Goal: Information Seeking & Learning: Learn about a topic

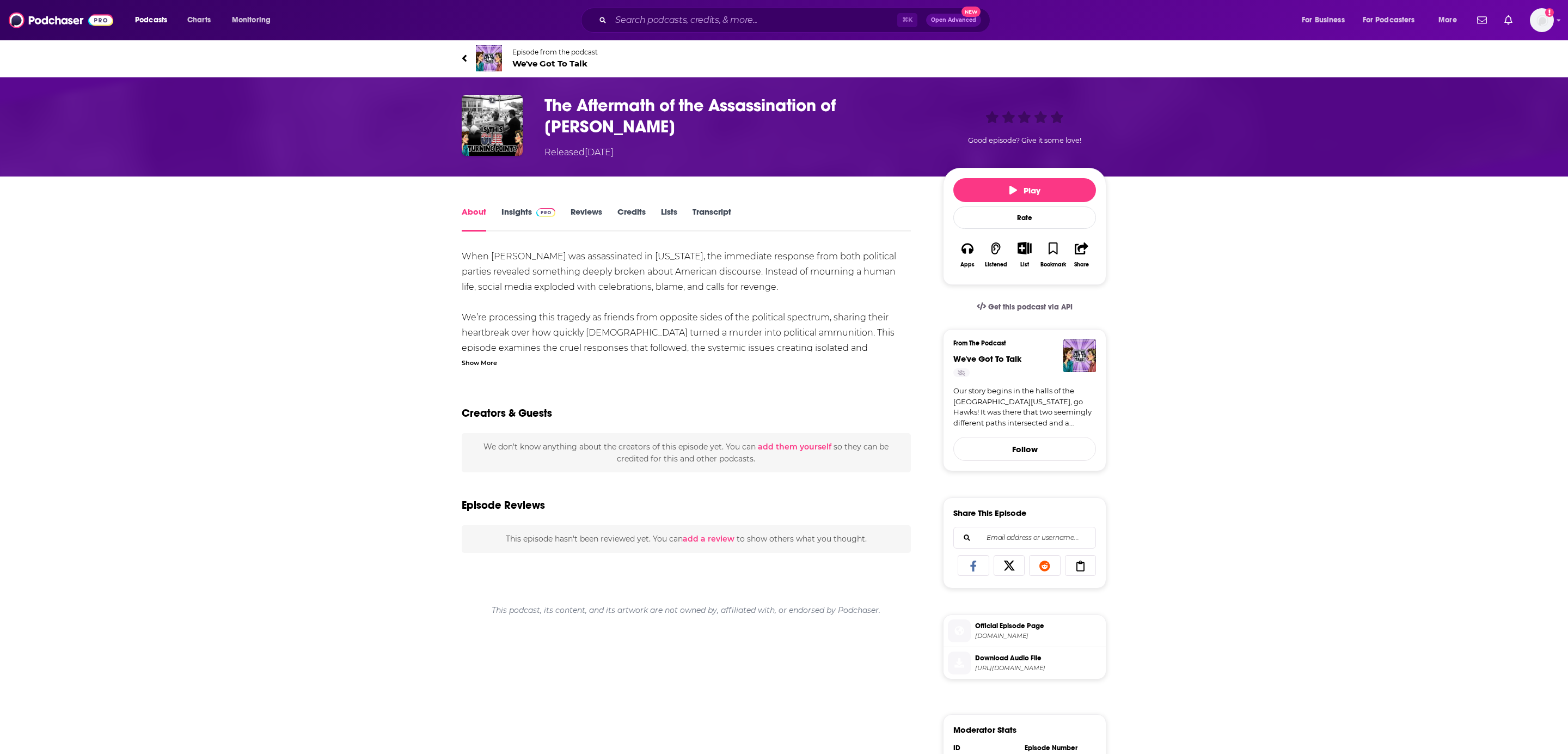
click at [529, 60] on span "We've Got To Talk" at bounding box center [555, 63] width 85 height 10
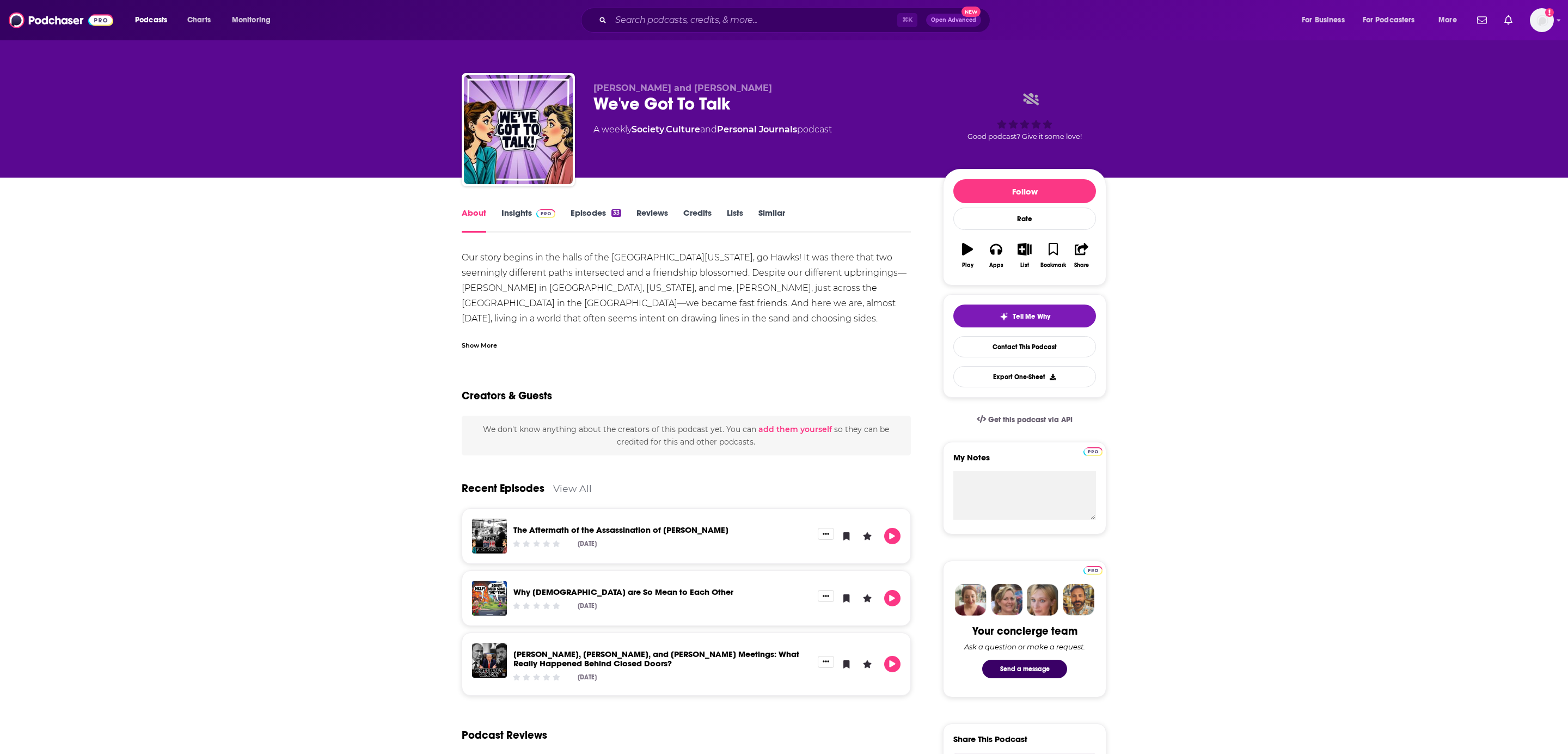
click at [522, 208] on link "Insights" at bounding box center [528, 220] width 54 height 25
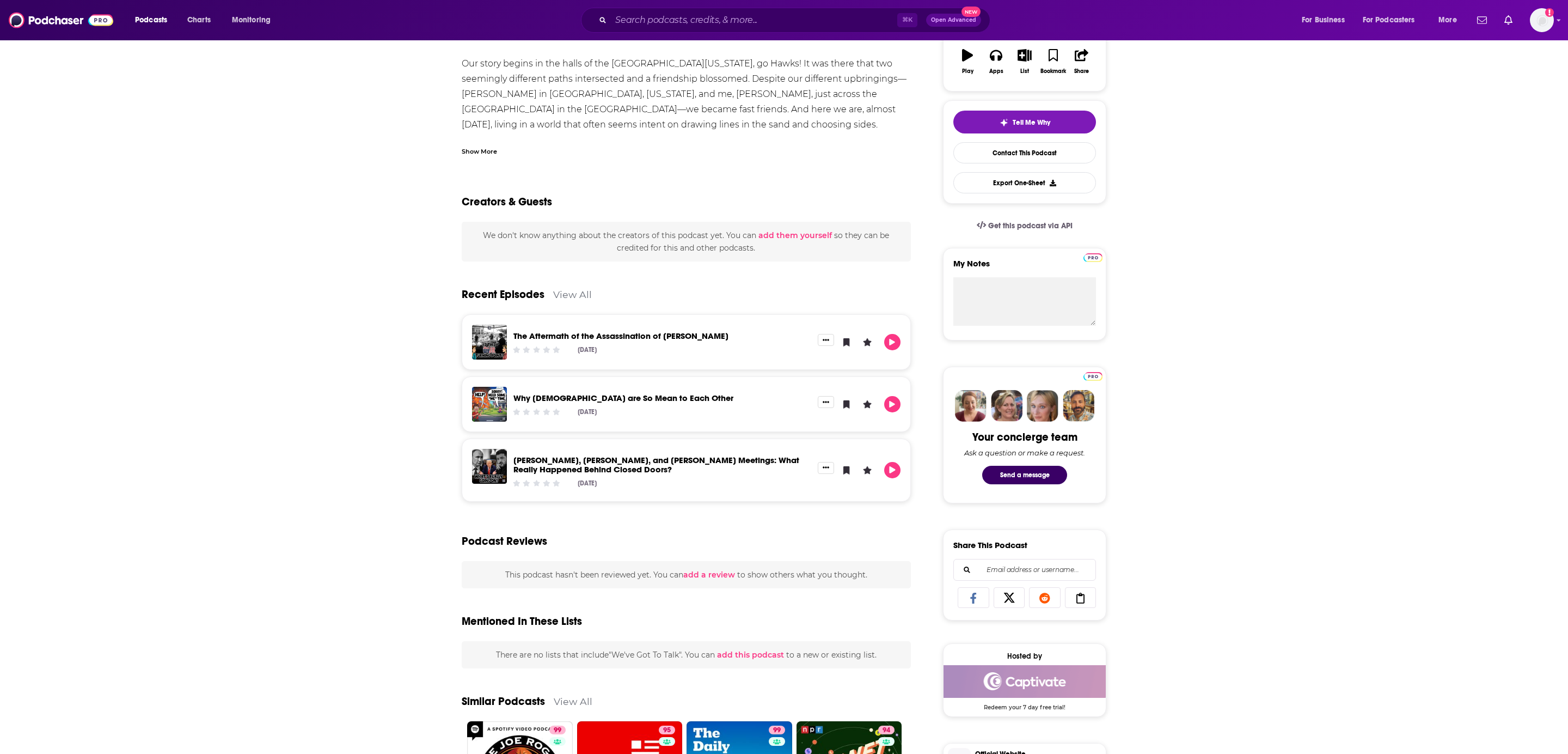
scroll to position [51, 0]
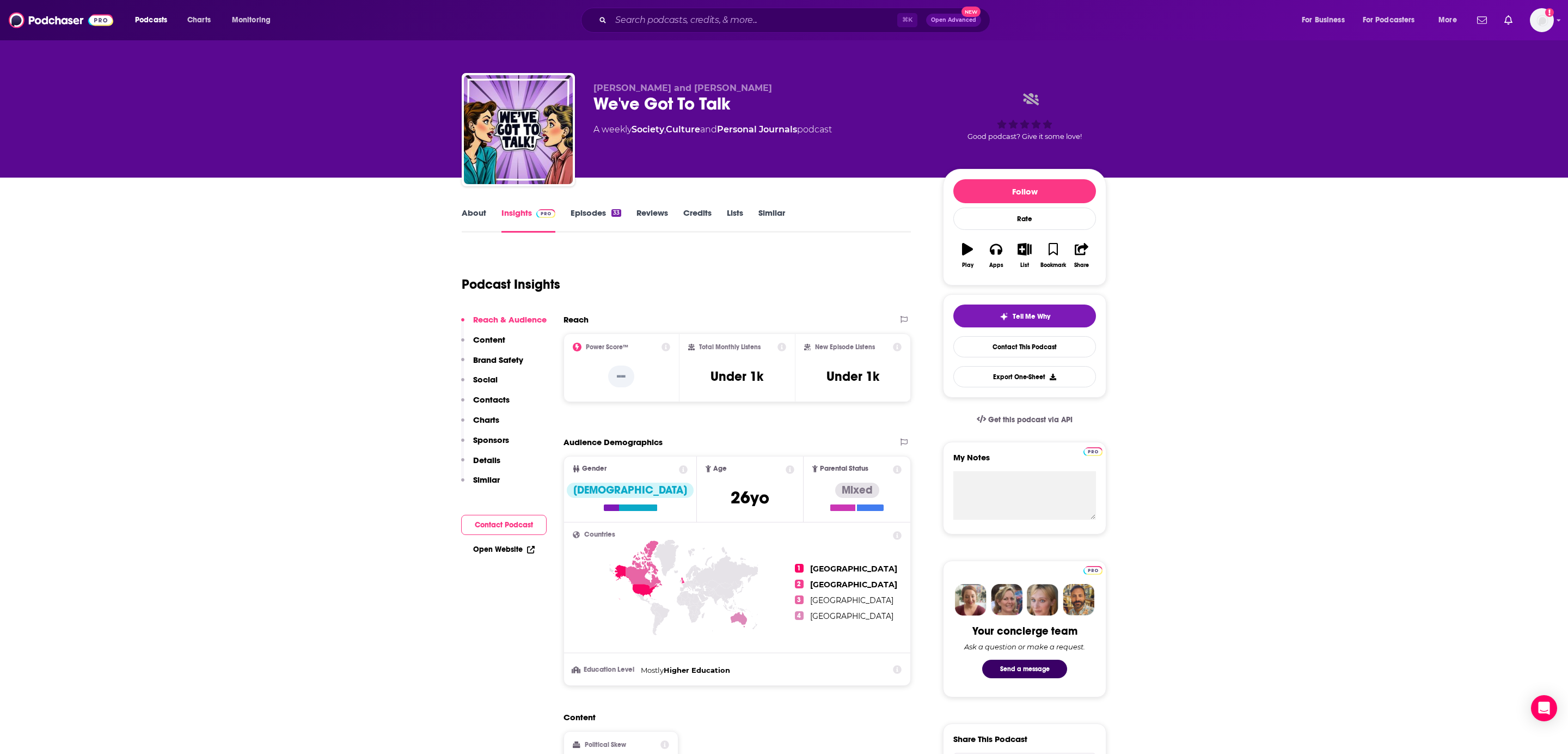
click at [656, 86] on span "[PERSON_NAME] and [PERSON_NAME]" at bounding box center [682, 88] width 178 height 10
copy p "[PERSON_NAME] and [PERSON_NAME]"
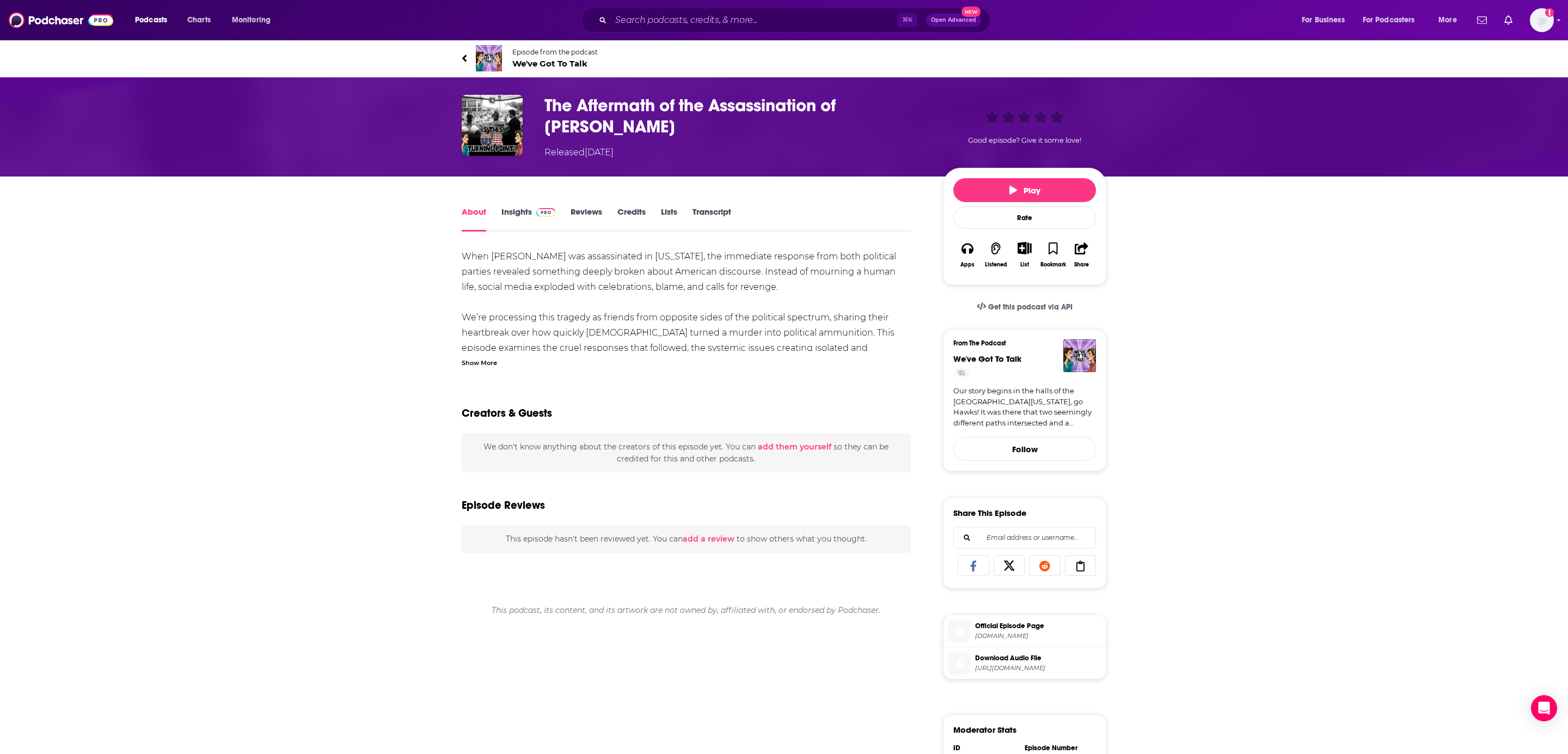
click at [634, 125] on h1 "The Aftermath of the Assassination of [PERSON_NAME]" at bounding box center [735, 116] width 381 height 43
copy h1 "The Aftermath of the Assassination of [PERSON_NAME]"
click at [703, 217] on link "Transcript" at bounding box center [712, 219] width 39 height 25
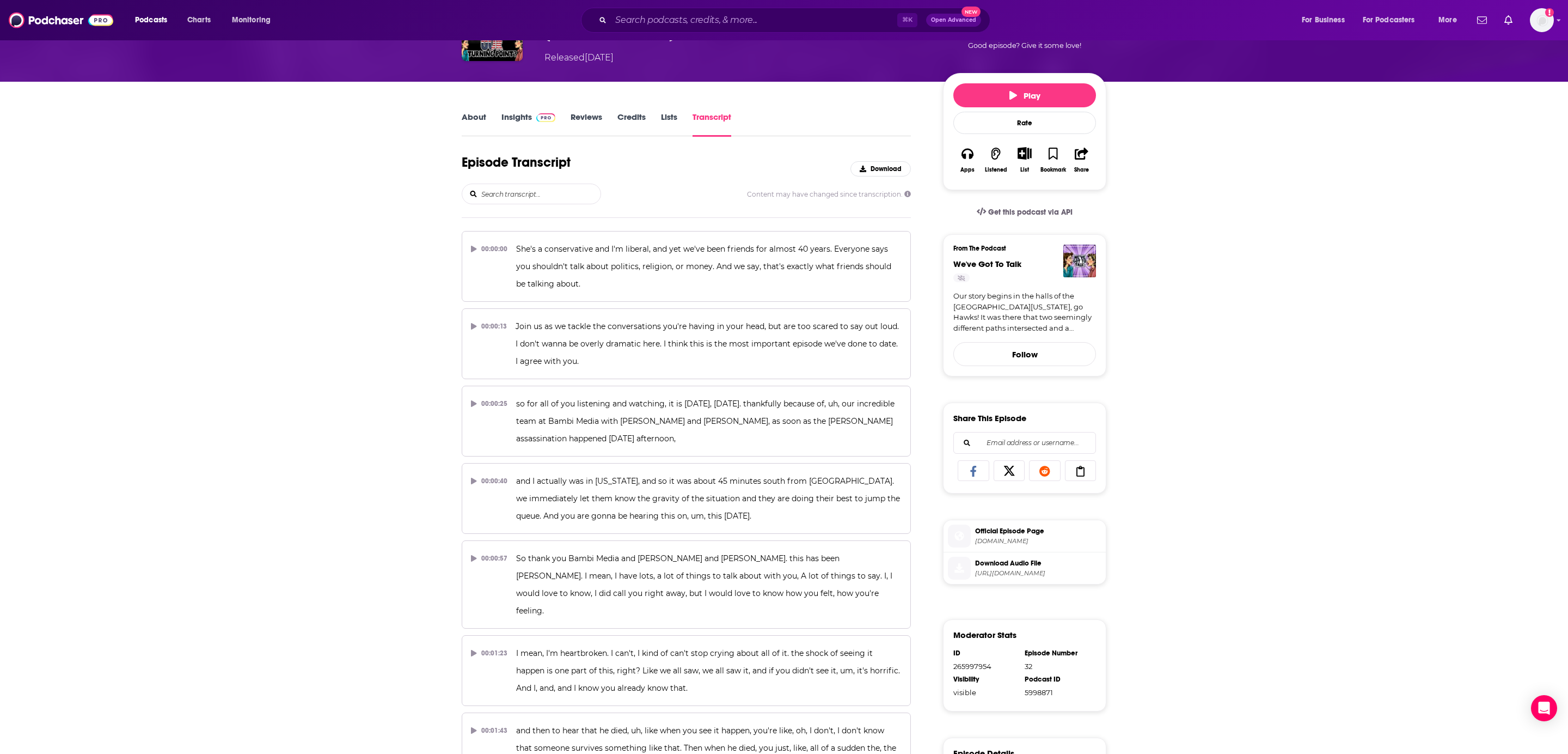
scroll to position [278, 0]
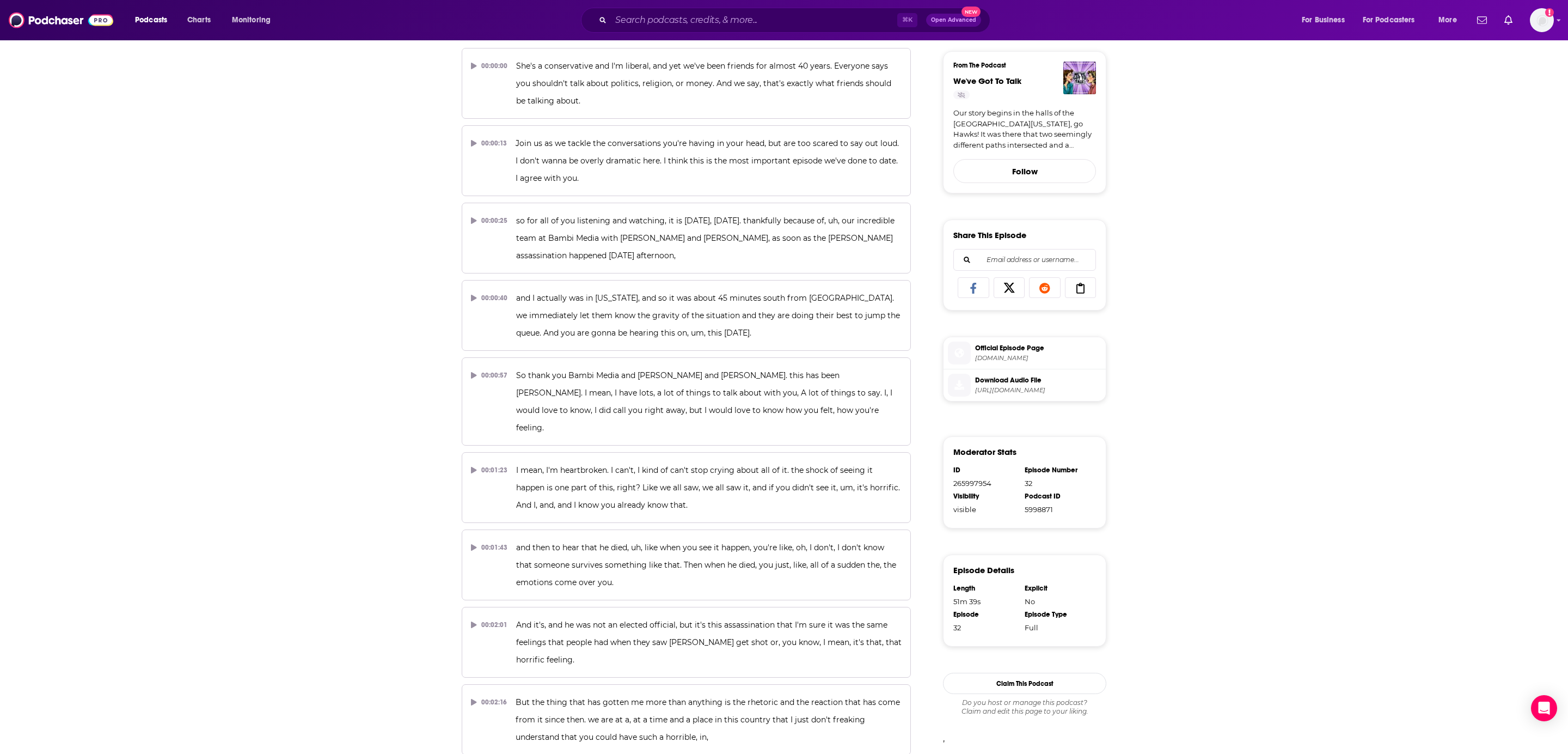
click at [1004, 376] on span "Download Audio File" at bounding box center [1038, 380] width 127 height 10
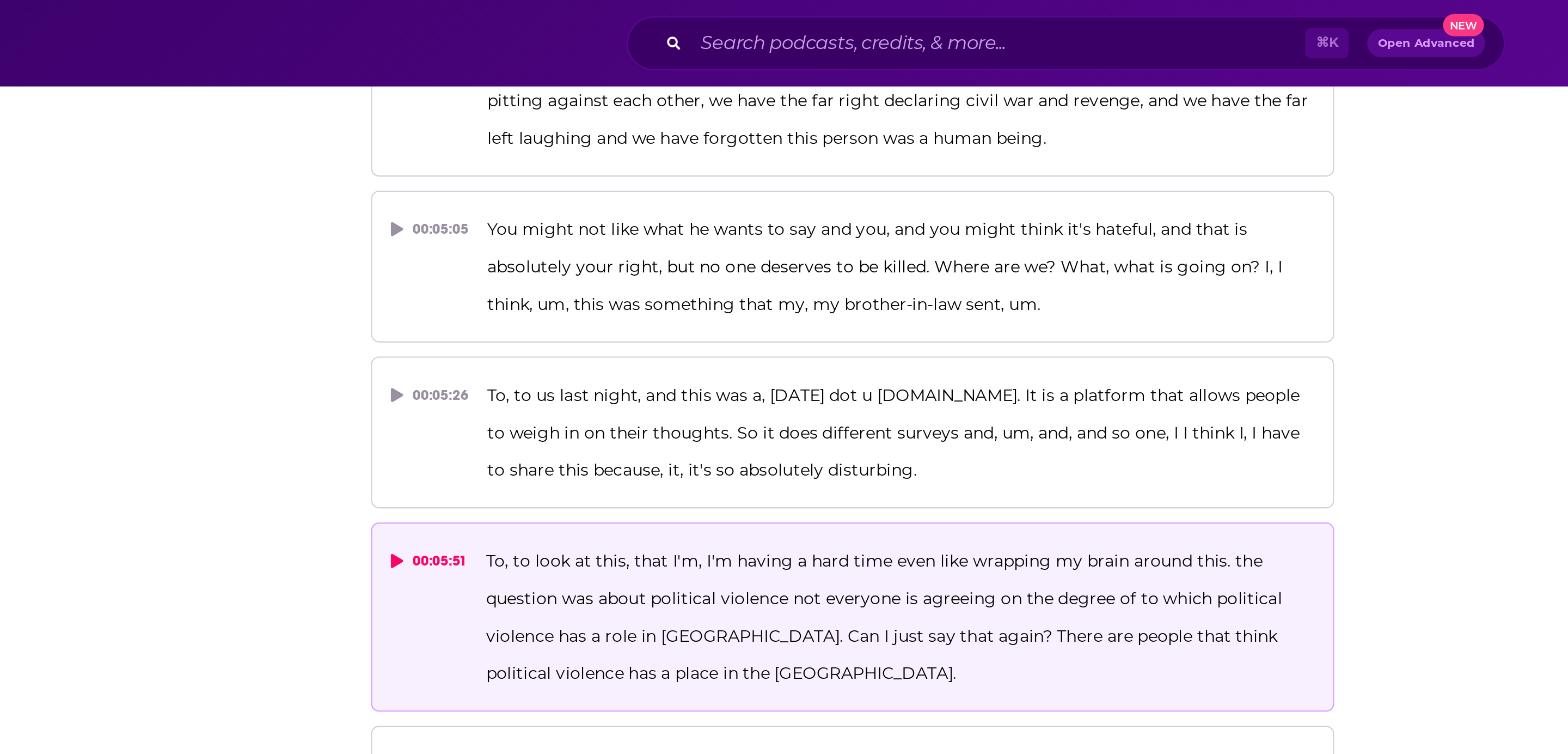
scroll to position [1456, 0]
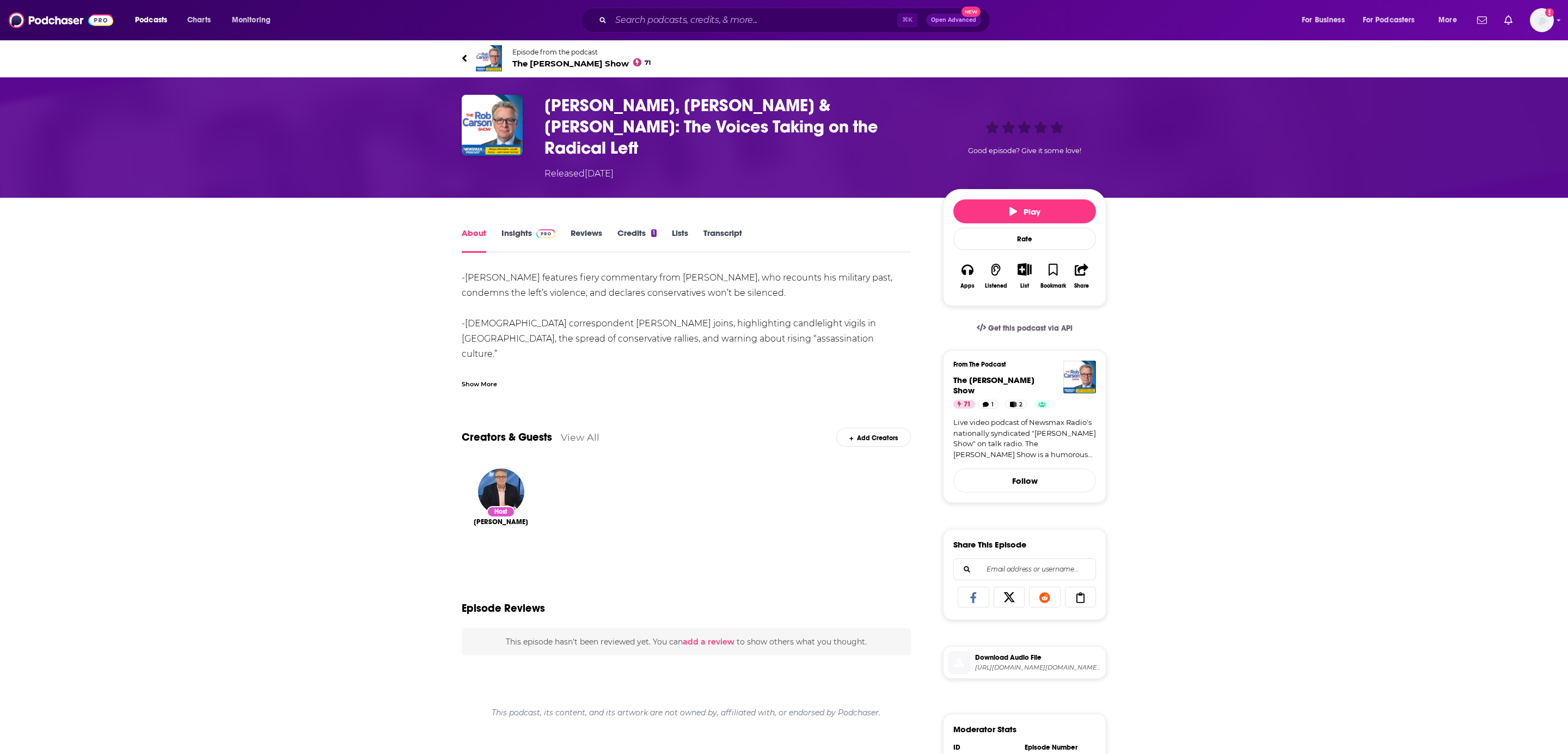
click at [732, 228] on link "Transcript" at bounding box center [723, 240] width 39 height 25
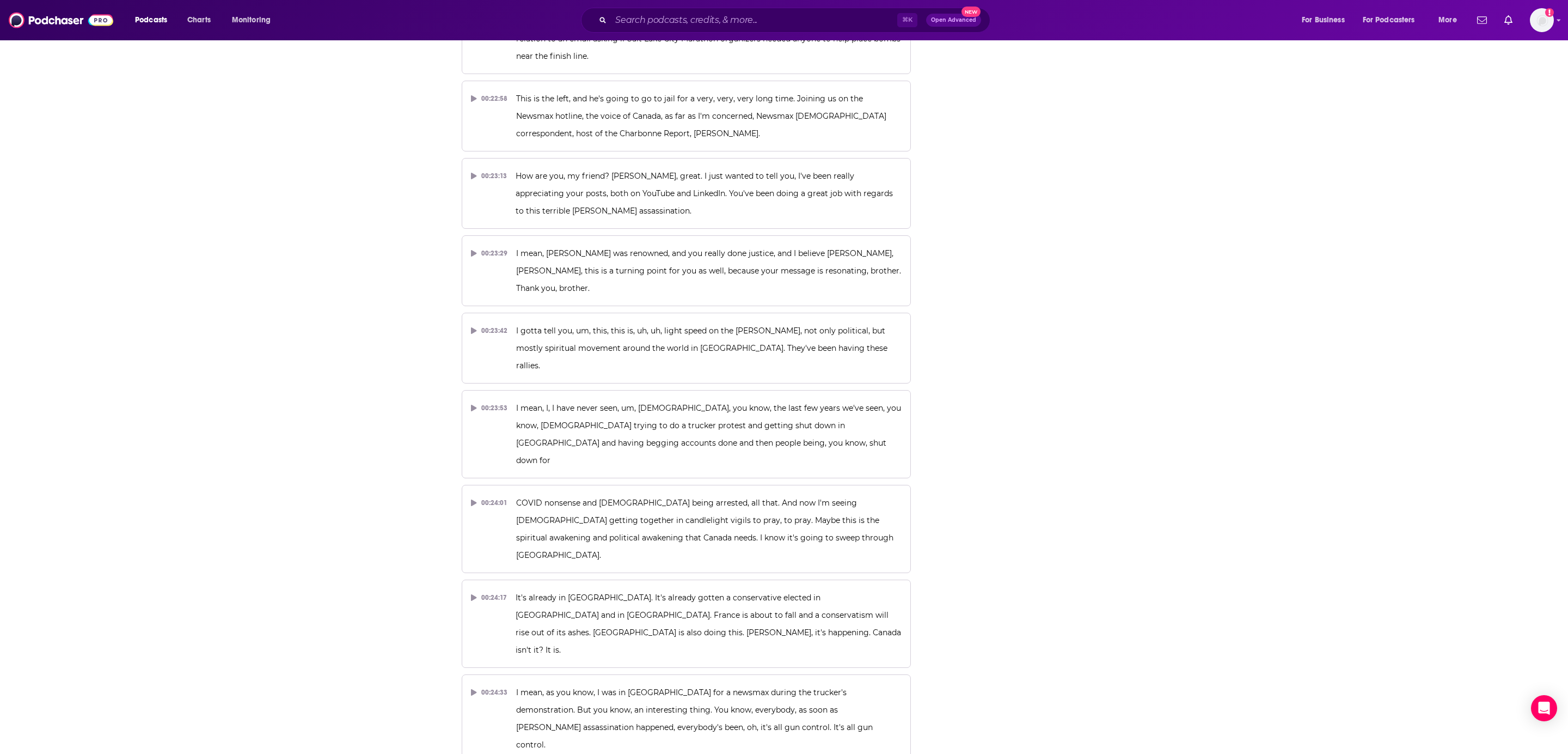
scroll to position [7858, 0]
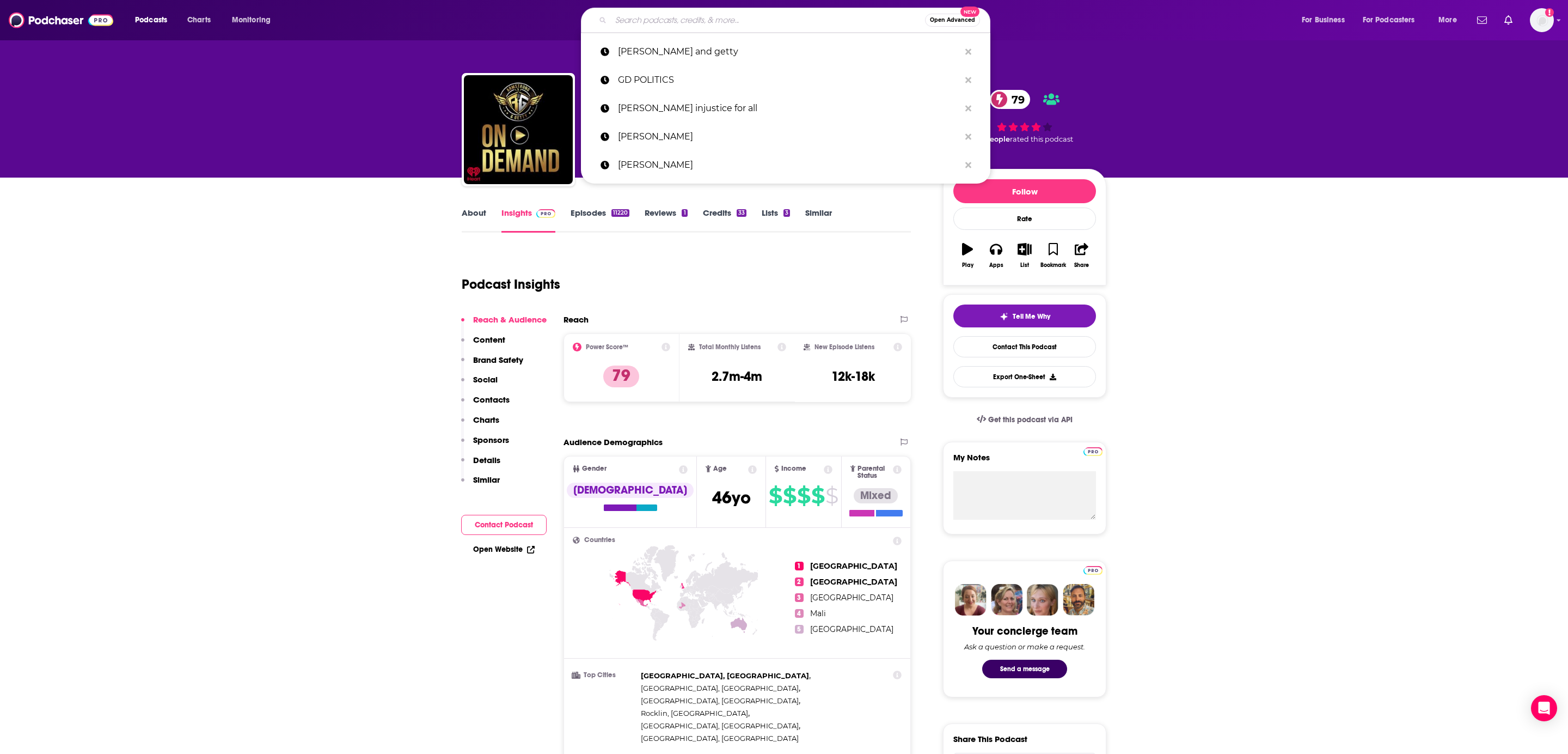
type input "Of-By-For the People"
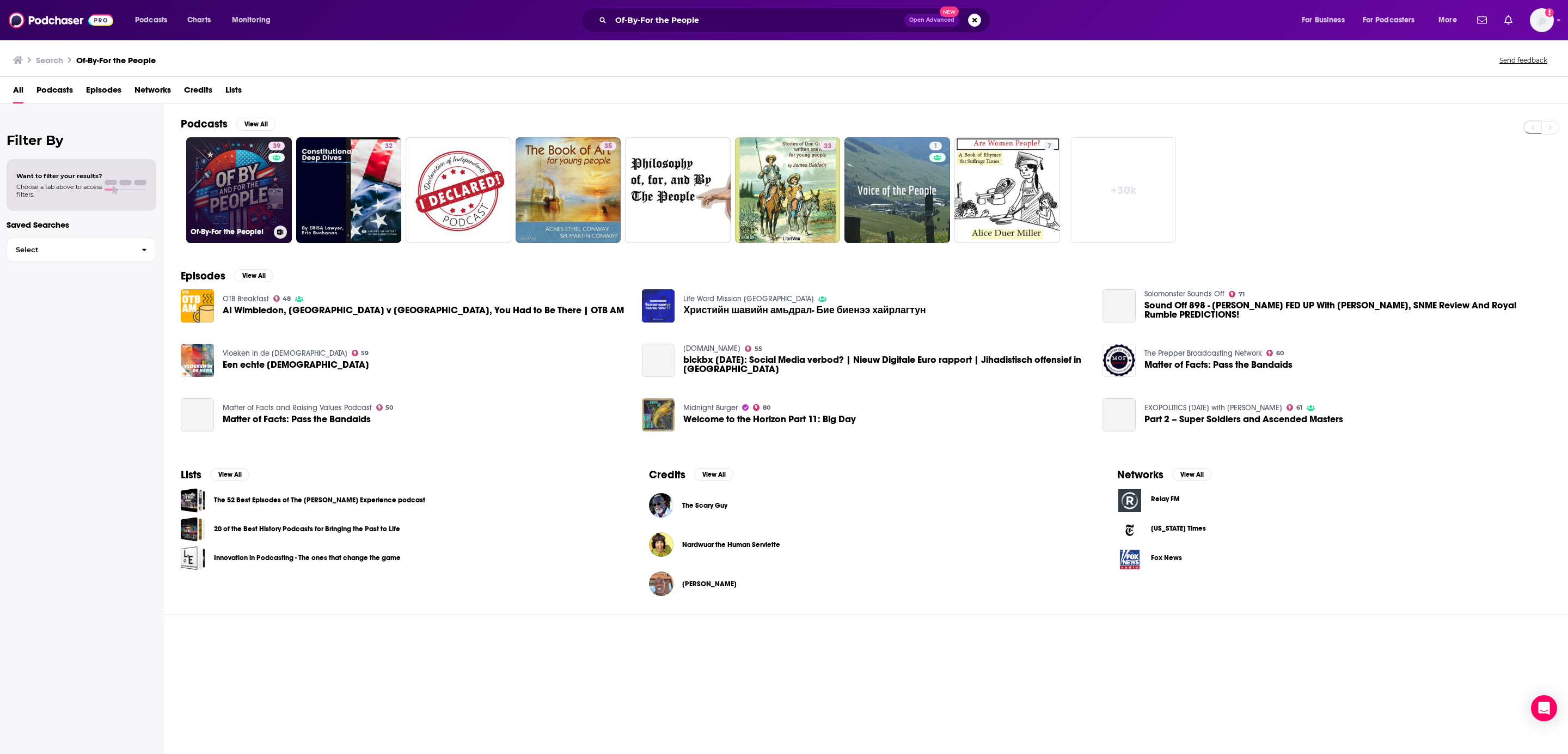
click at [240, 208] on link "39 Of-By-For the People!" at bounding box center [239, 190] width 106 height 106
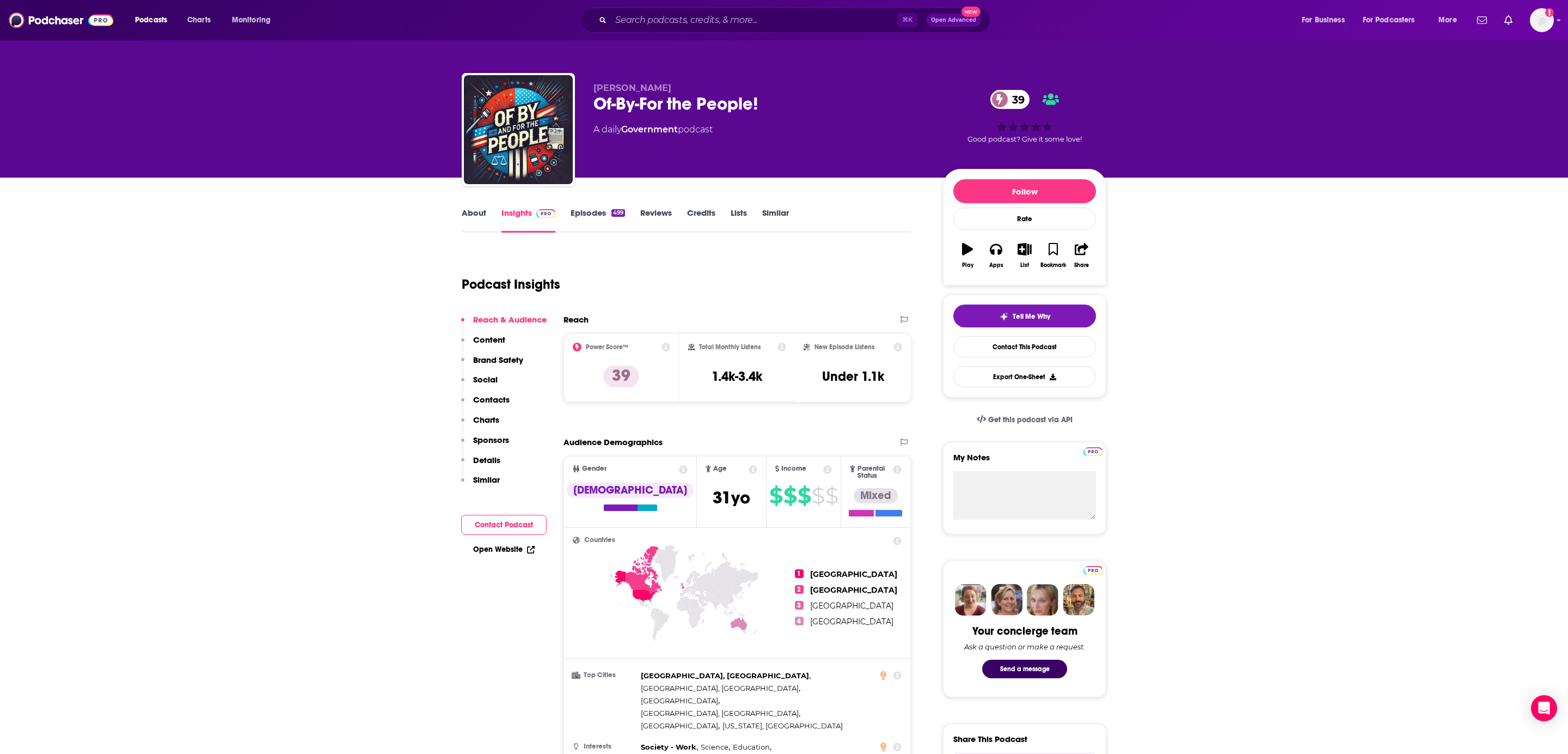
click at [799, 104] on div "Of-By-For the People! 39" at bounding box center [760, 104] width 332 height 21
copy div "Of-By-For the People! 39"
